Goal: Transaction & Acquisition: Purchase product/service

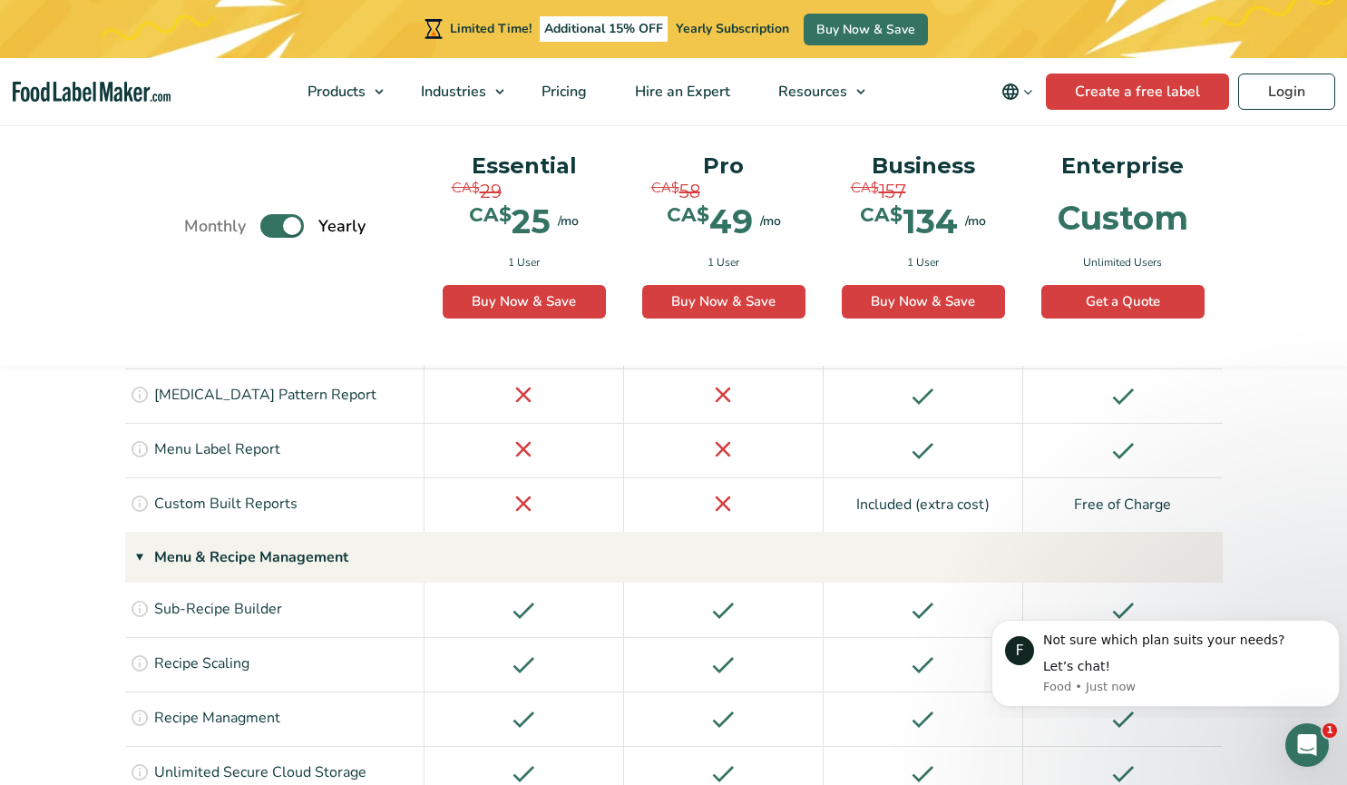
scroll to position [2903, 0]
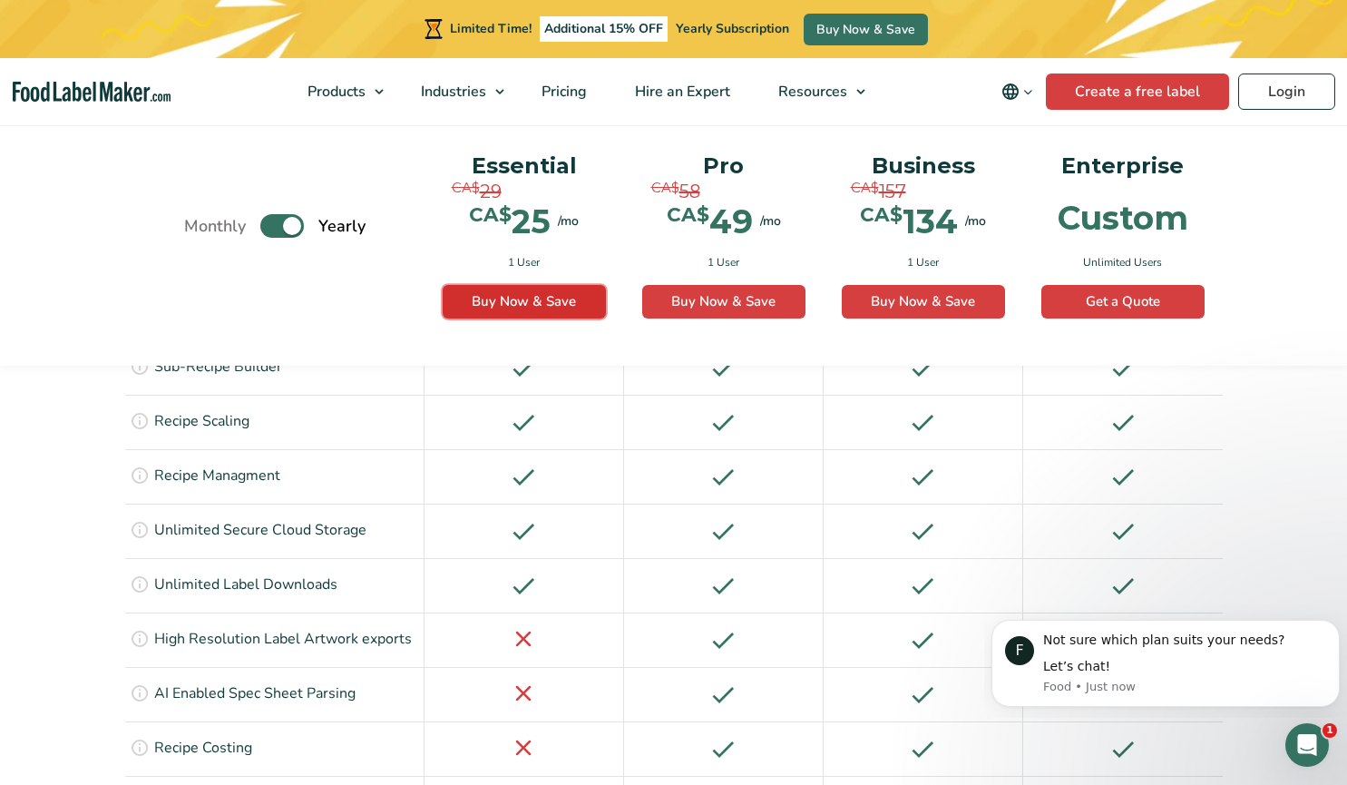
click at [520, 299] on link "Buy Now & Save" at bounding box center [524, 302] width 163 height 34
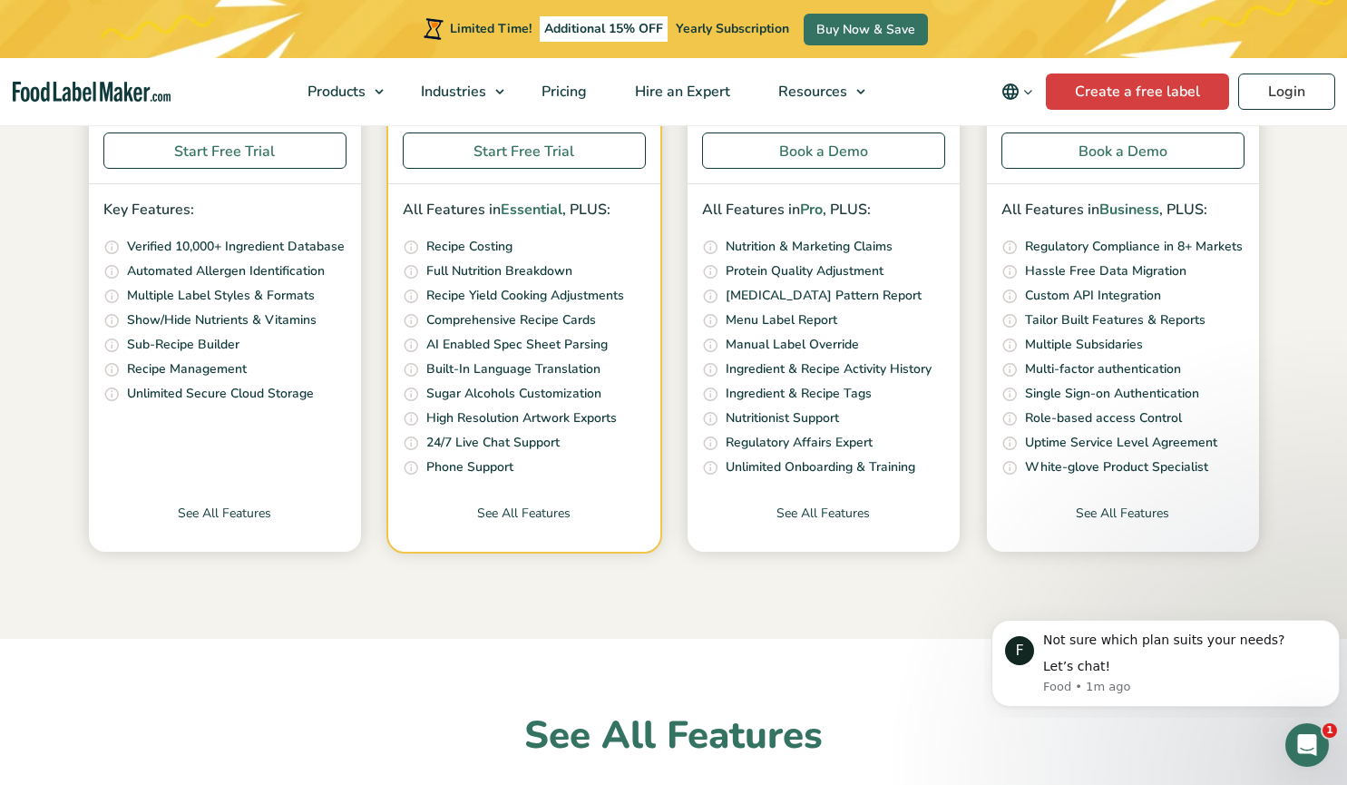
scroll to position [484, 0]
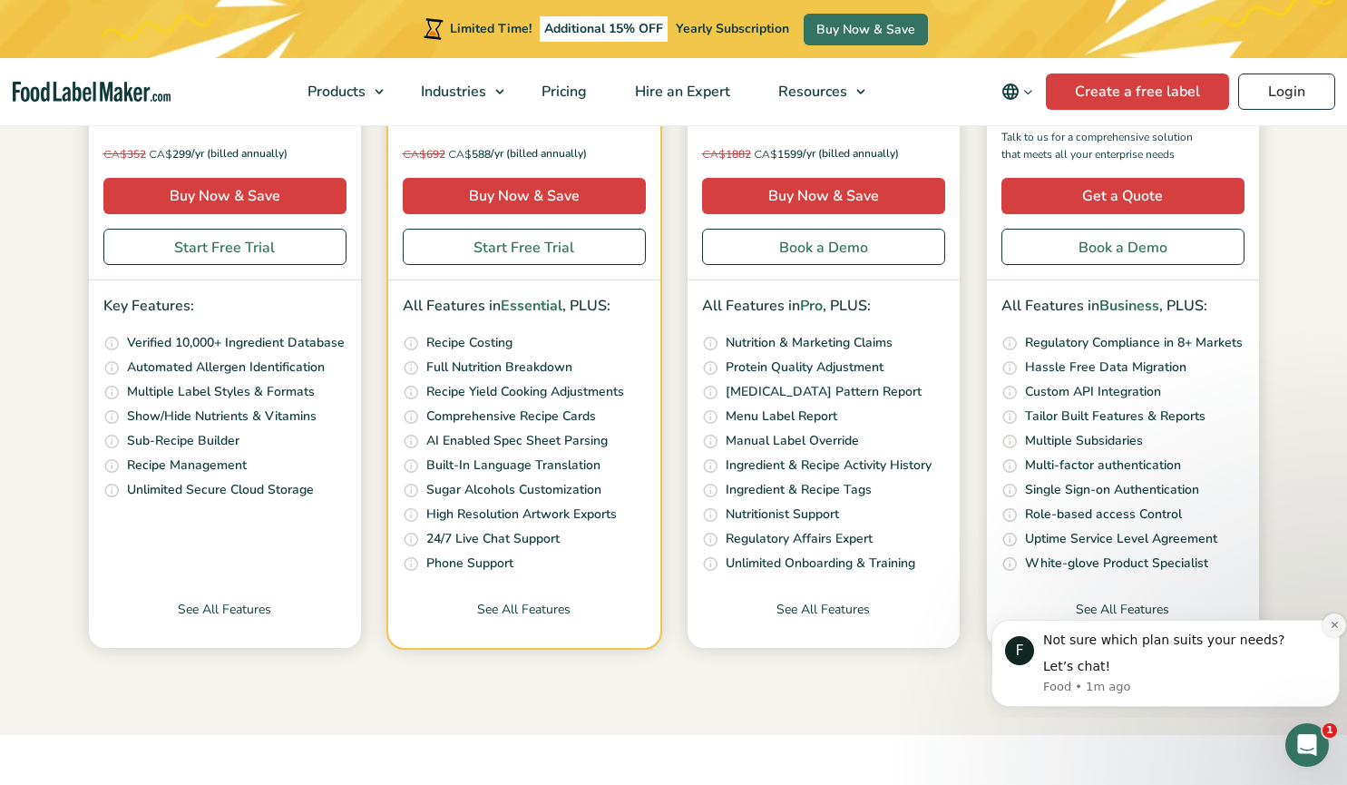
click at [1332, 625] on icon "Dismiss notification" at bounding box center [1335, 625] width 10 height 10
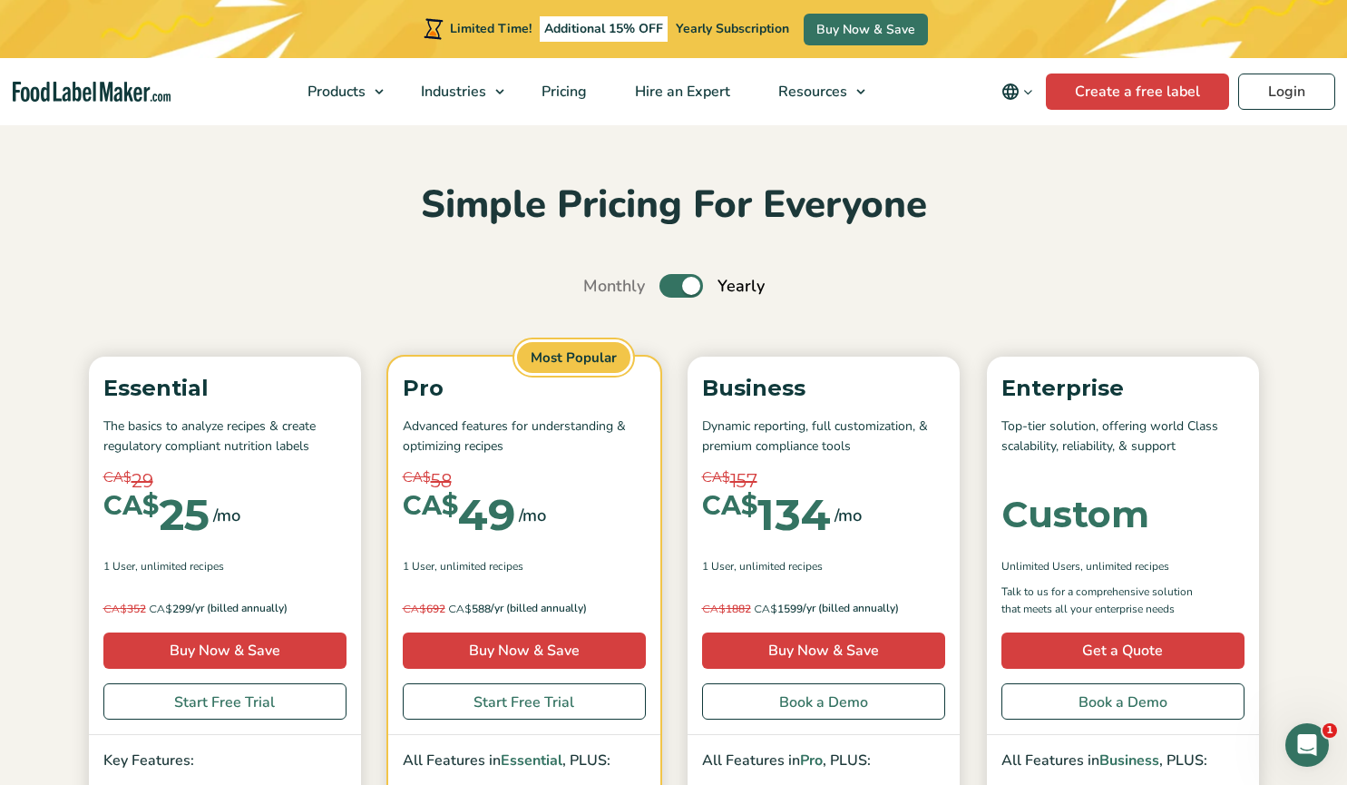
scroll to position [0, 0]
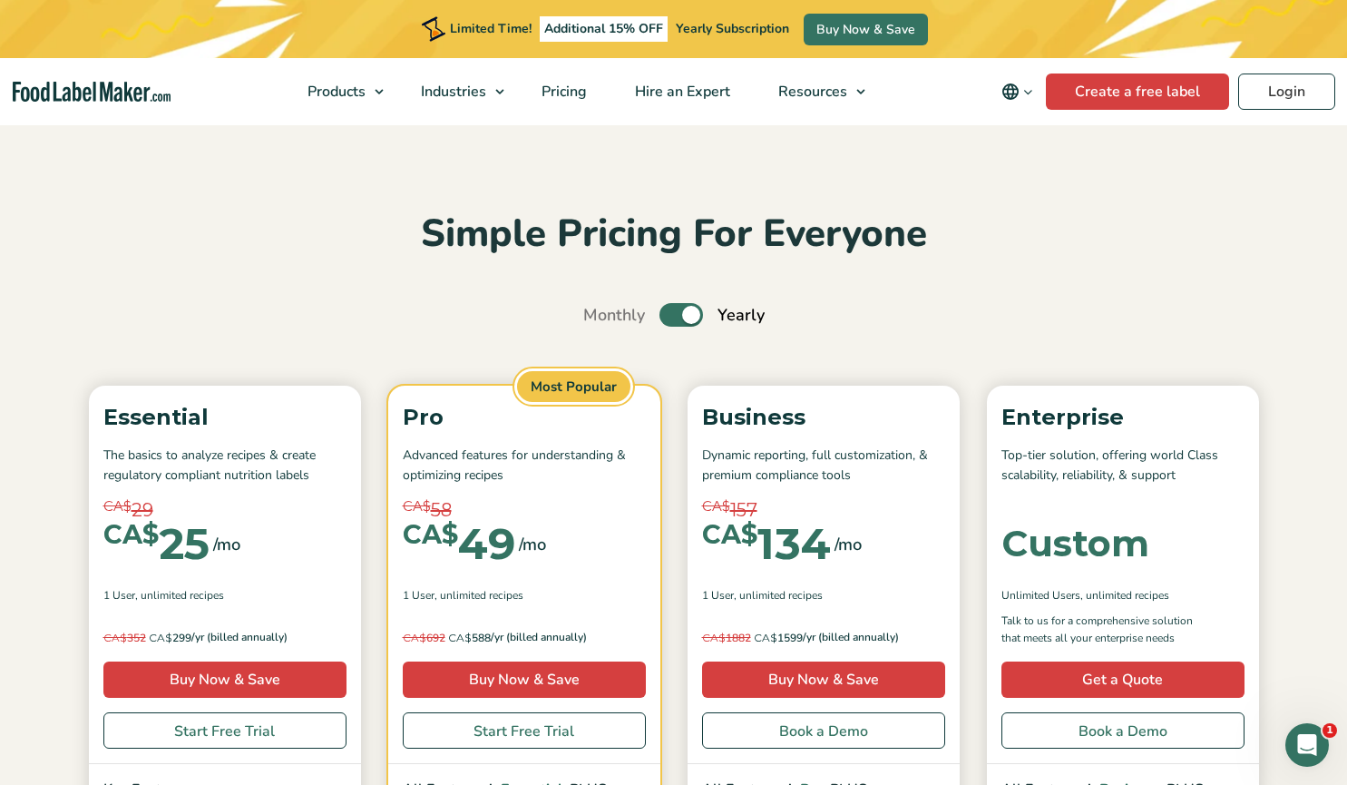
click at [672, 318] on label "Toggle" at bounding box center [682, 315] width 44 height 24
click at [599, 318] on input "Toggle" at bounding box center [593, 315] width 12 height 12
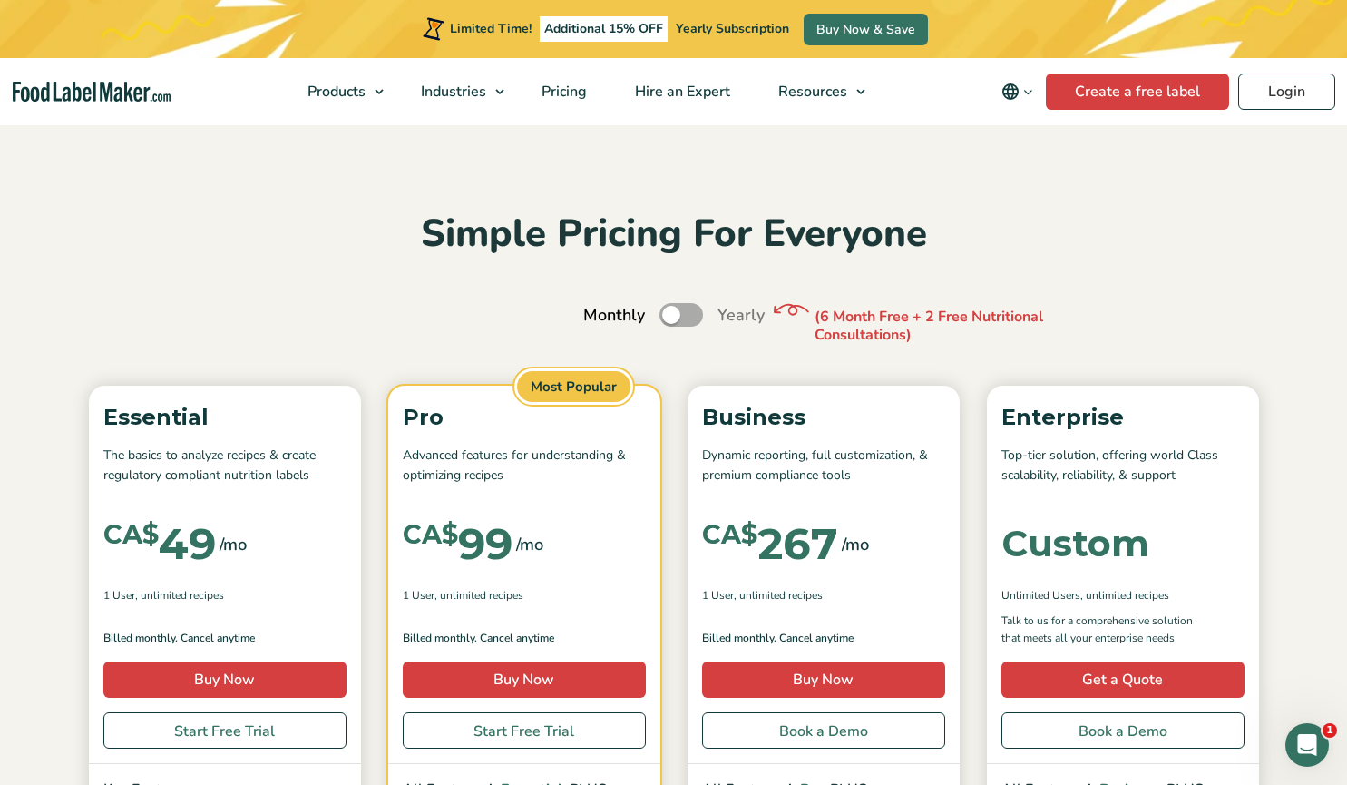
click at [691, 302] on div "Simple Pricing For Everyone Monthly Toggle Yearly (6 Month Free + 2 Free Nutrit…" at bounding box center [674, 671] width 1216 height 922
click at [687, 312] on label "Toggle" at bounding box center [682, 315] width 44 height 24
click at [599, 312] on input "Toggle" at bounding box center [593, 315] width 12 height 12
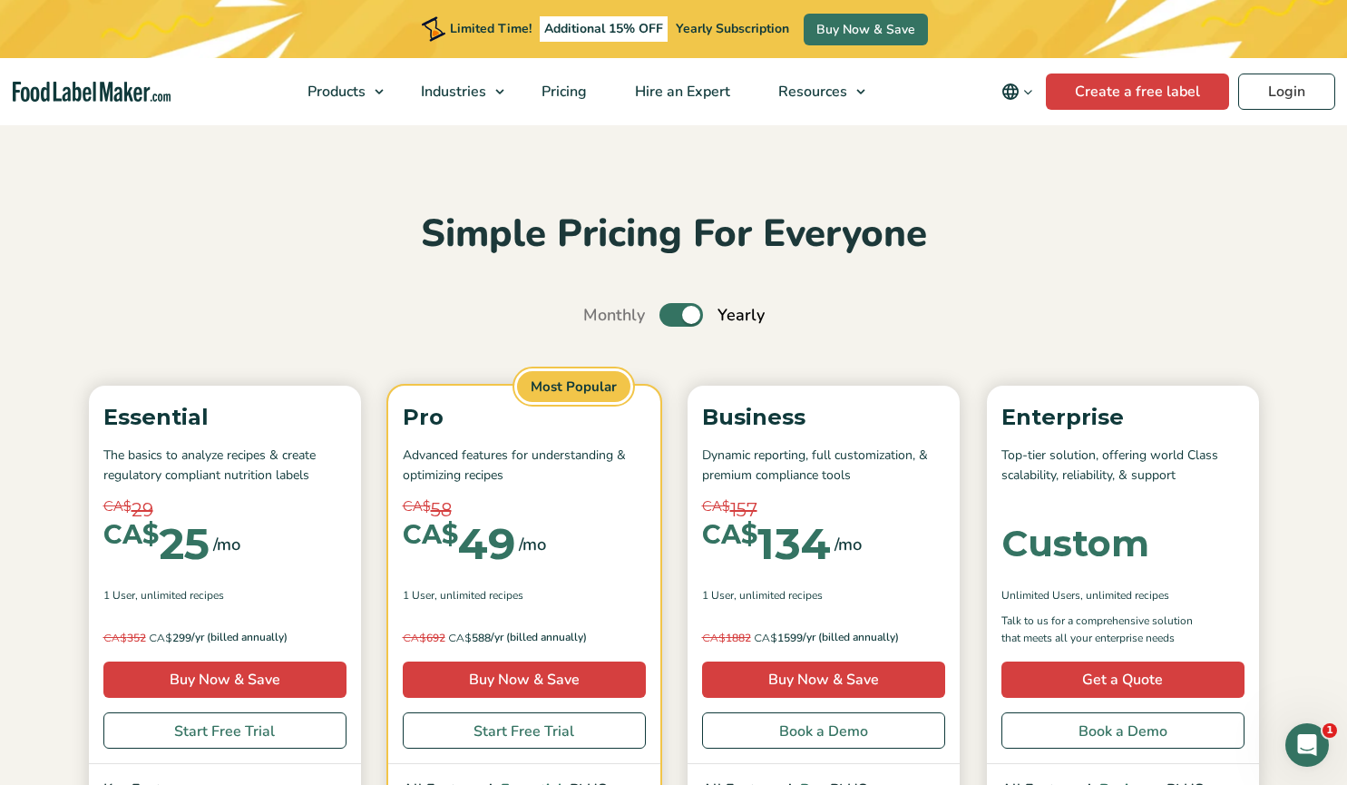
click at [687, 312] on label "Toggle" at bounding box center [682, 315] width 44 height 24
click at [599, 312] on input "Toggle" at bounding box center [593, 315] width 12 height 12
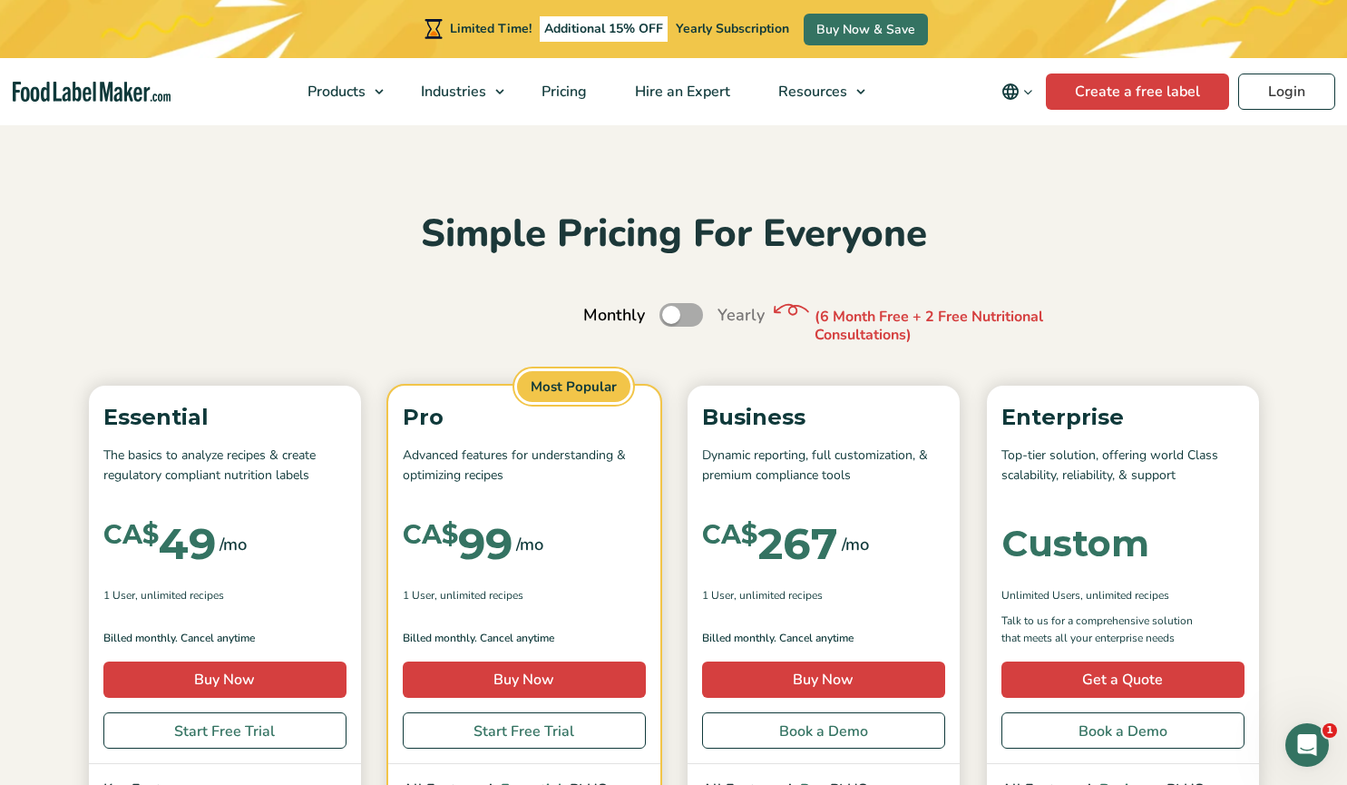
click at [687, 312] on label "Toggle" at bounding box center [682, 315] width 44 height 24
click at [599, 312] on input "Toggle" at bounding box center [593, 315] width 12 height 12
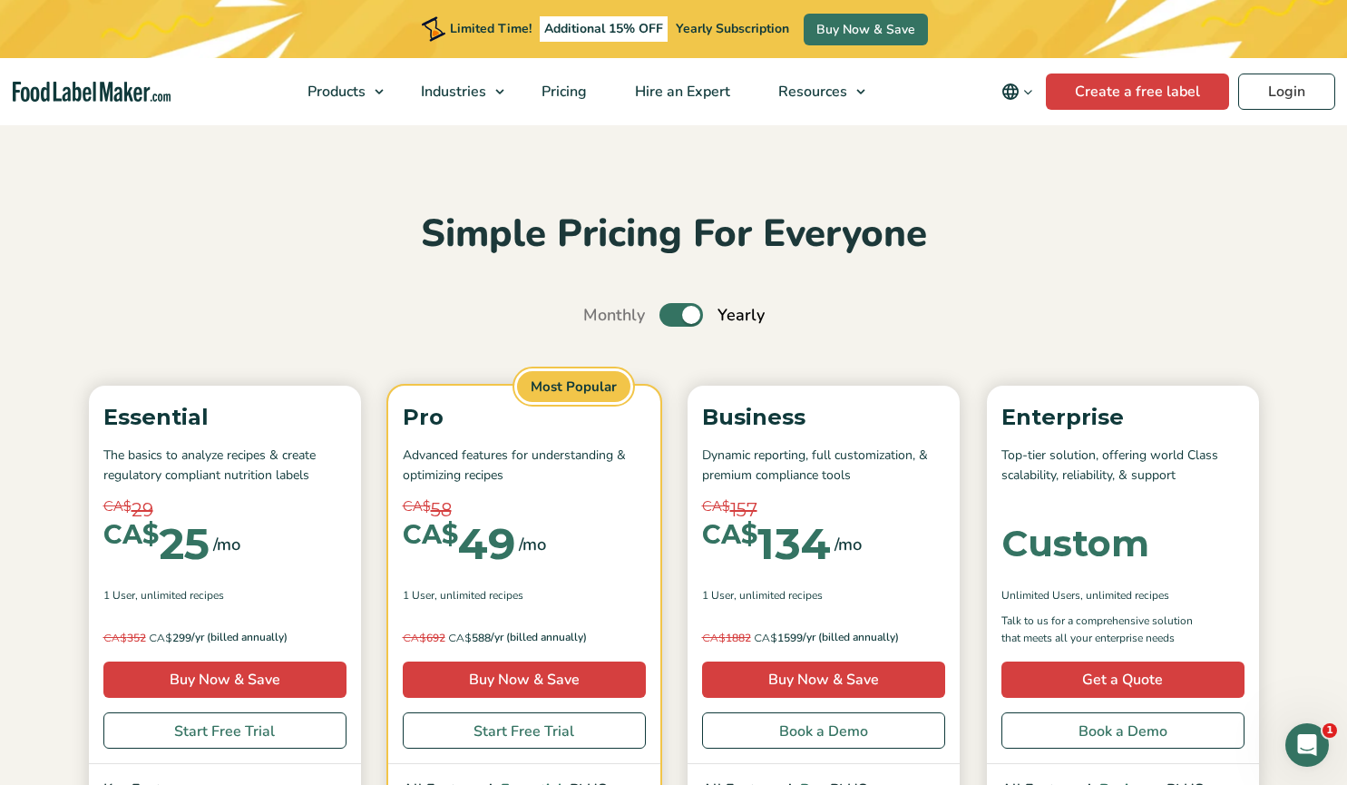
click at [686, 312] on label "Toggle" at bounding box center [682, 315] width 44 height 24
click at [599, 312] on input "Toggle" at bounding box center [593, 315] width 12 height 12
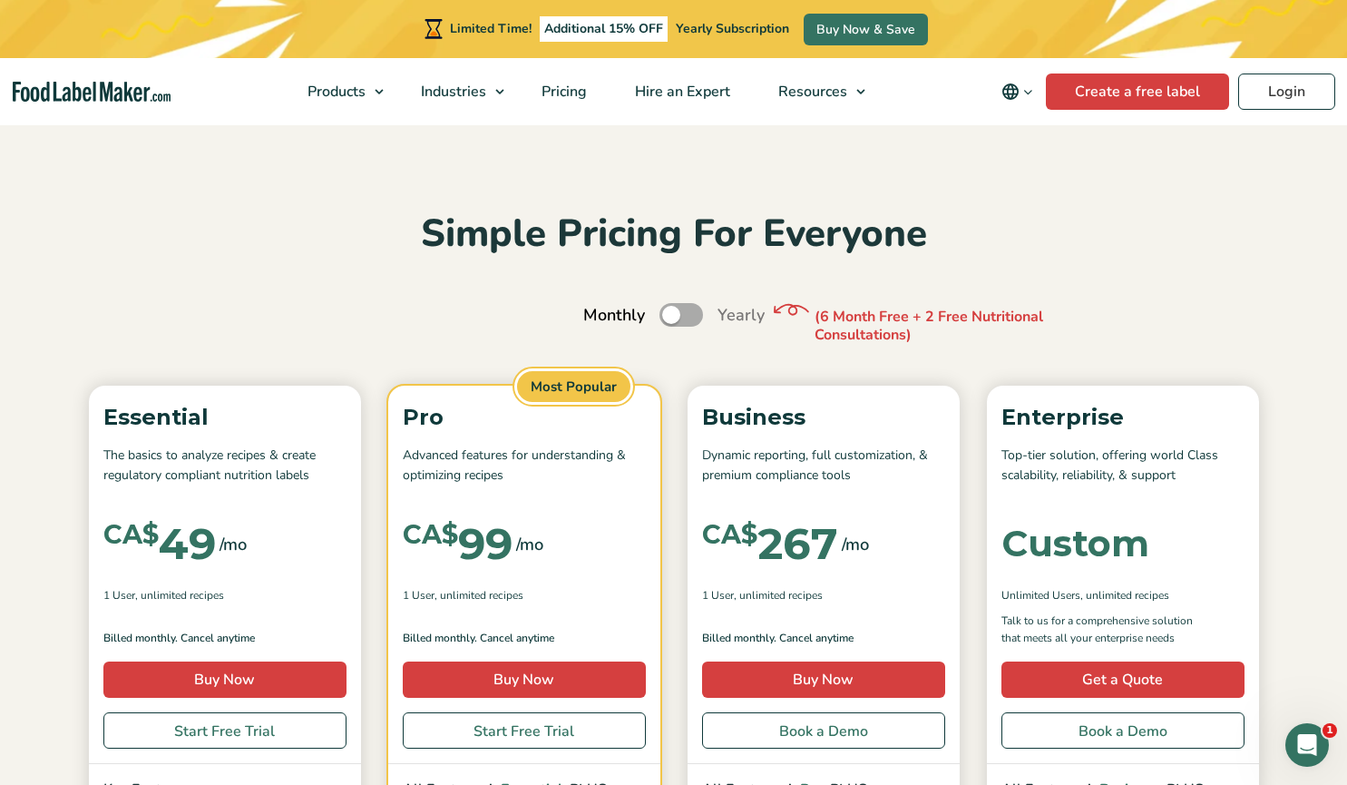
click at [686, 312] on label "Toggle" at bounding box center [682, 315] width 44 height 24
click at [599, 312] on input "Toggle" at bounding box center [593, 315] width 12 height 12
checkbox input "true"
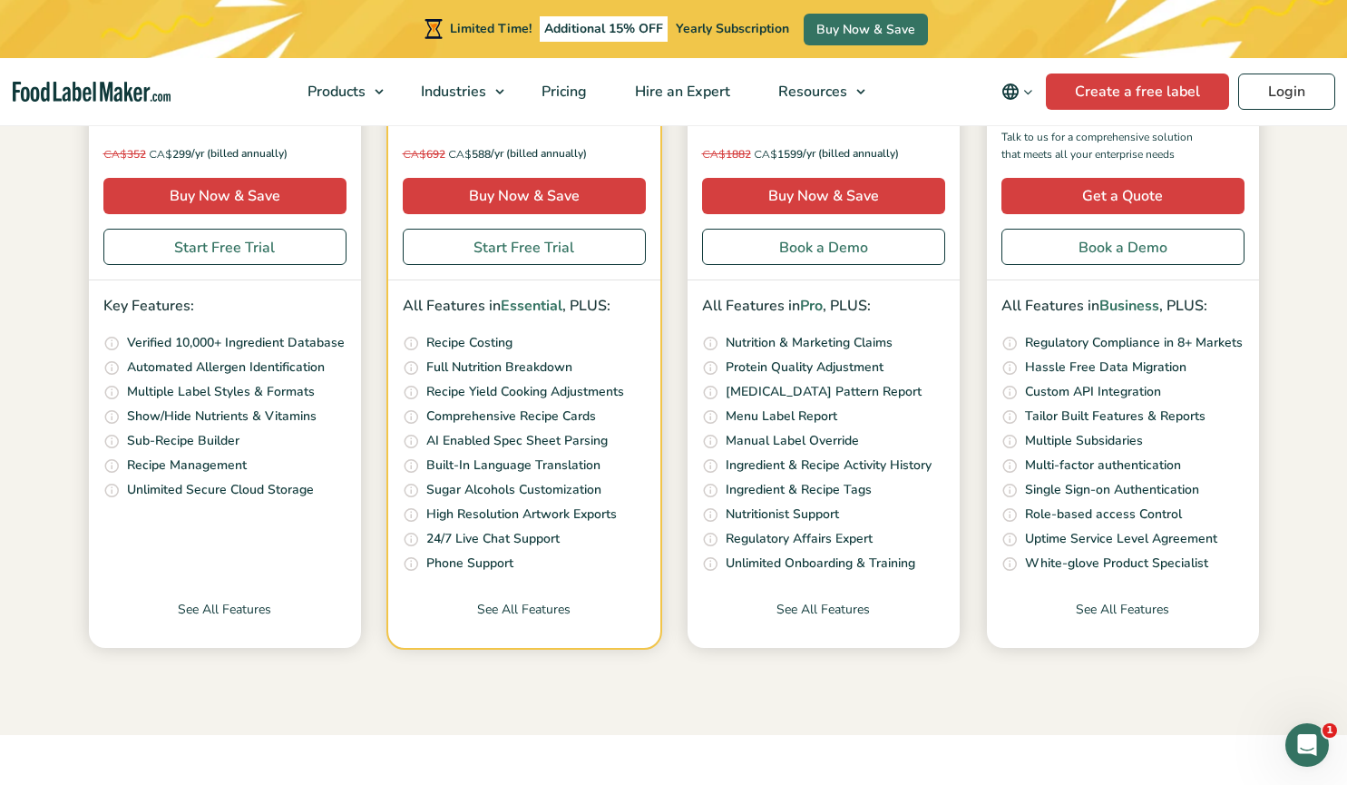
scroll to position [241, 0]
